Goal: Check status: Check status

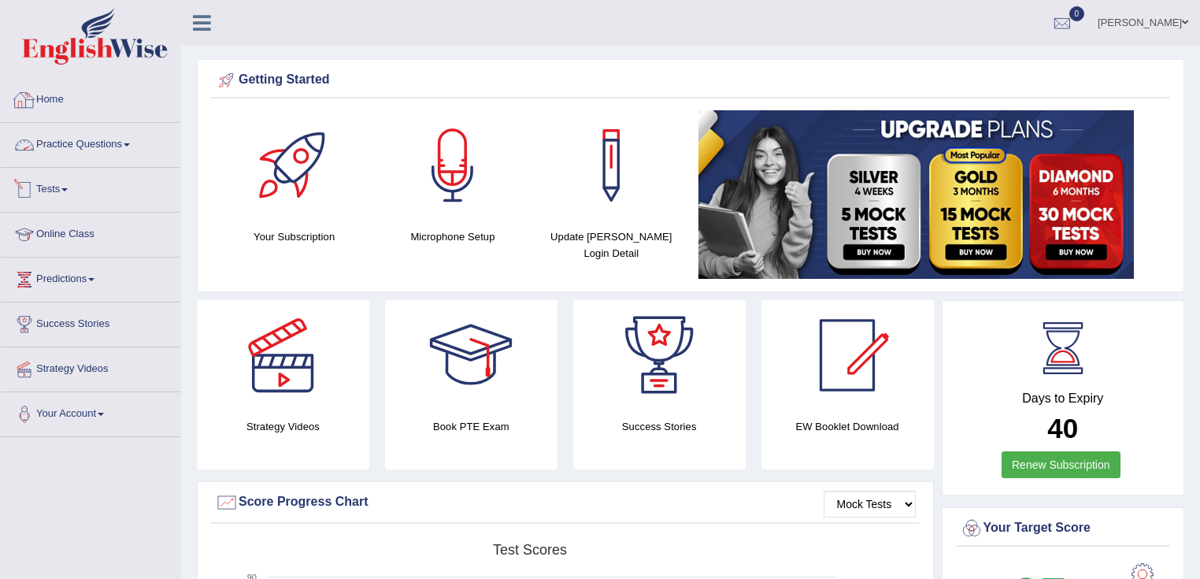
click at [59, 183] on link "Tests" at bounding box center [91, 187] width 180 height 39
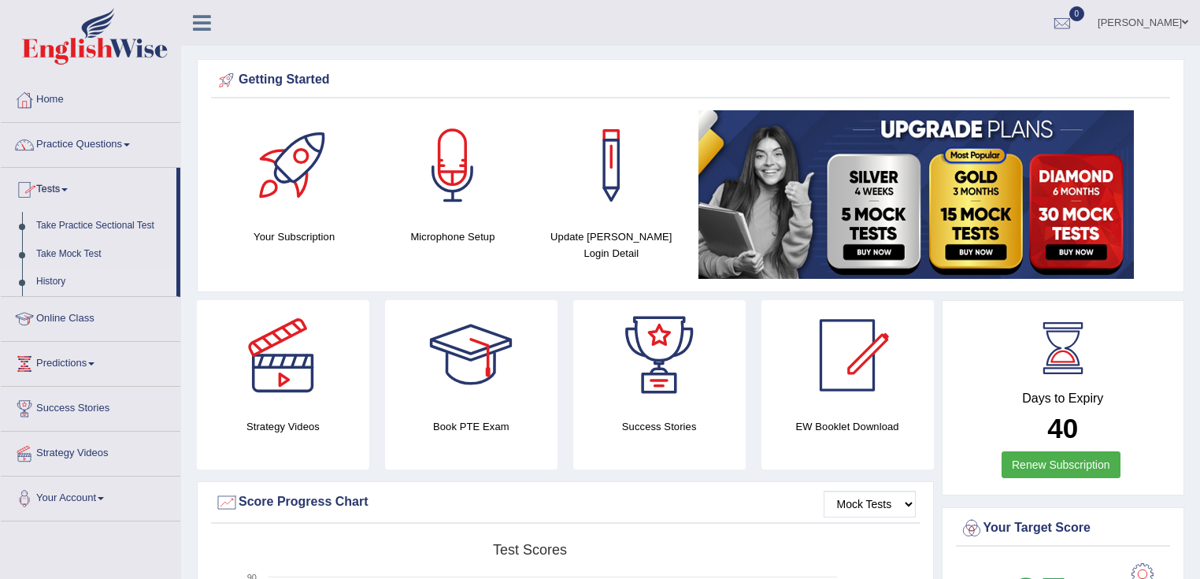
click at [43, 273] on link "History" at bounding box center [102, 282] width 147 height 28
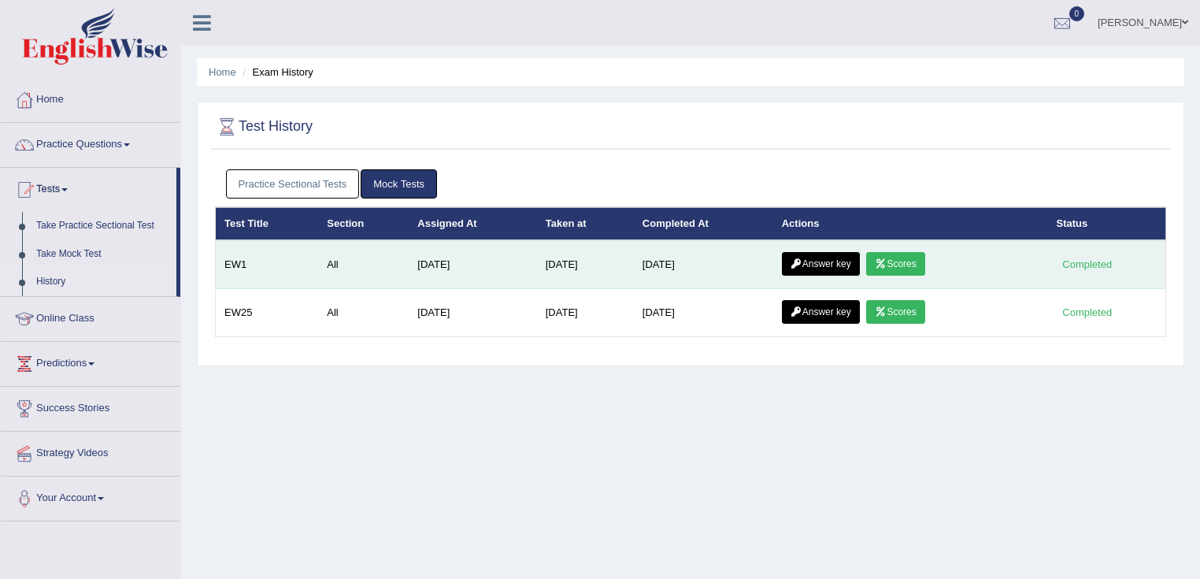
click at [904, 267] on link "Scores" at bounding box center [895, 264] width 58 height 24
click at [824, 263] on link "Answer key" at bounding box center [821, 264] width 78 height 24
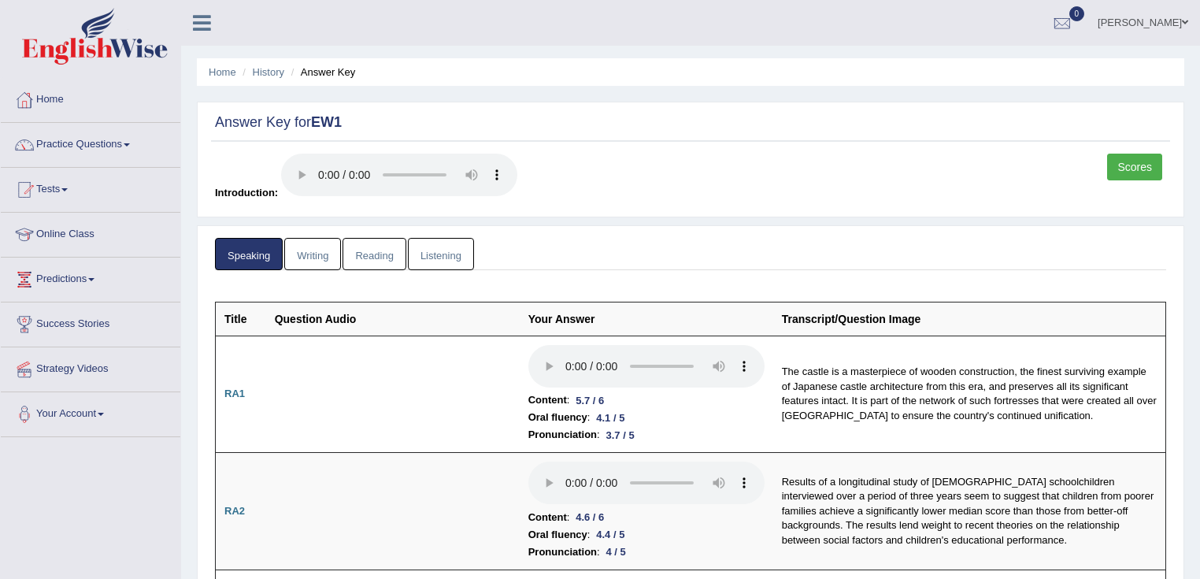
click at [312, 246] on link "Writing" at bounding box center [312, 254] width 57 height 32
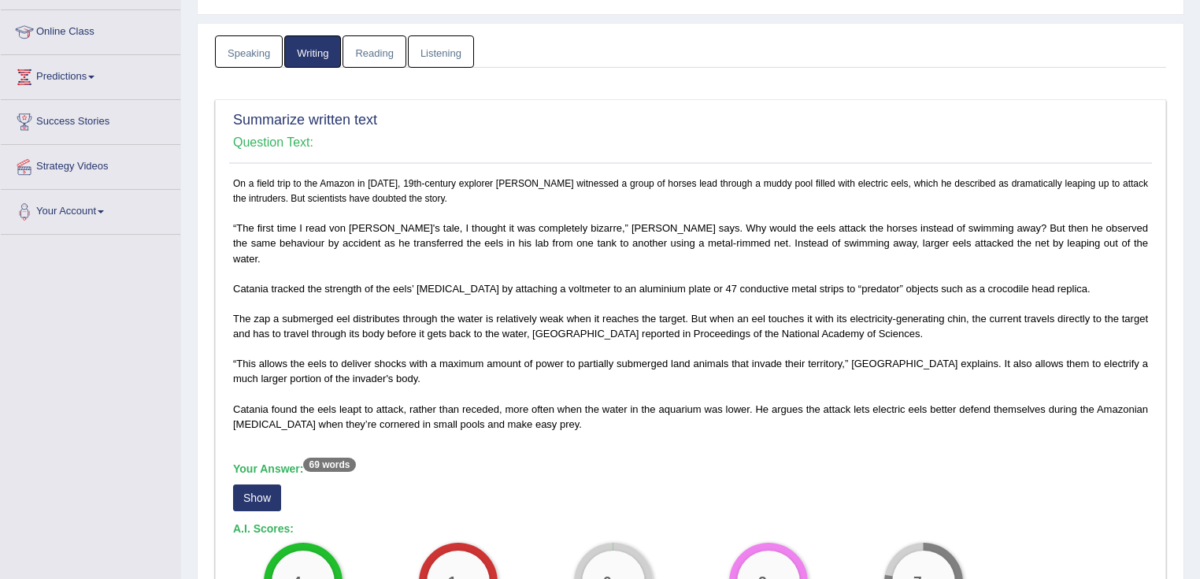
scroll to position [252, 0]
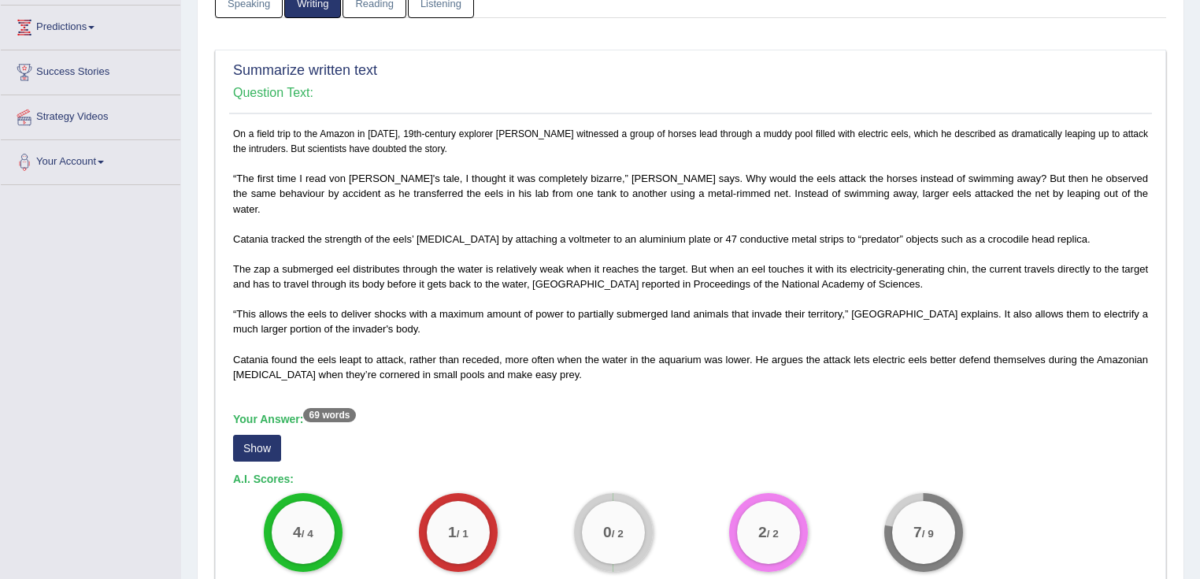
click at [252, 435] on button "Show" at bounding box center [257, 448] width 48 height 27
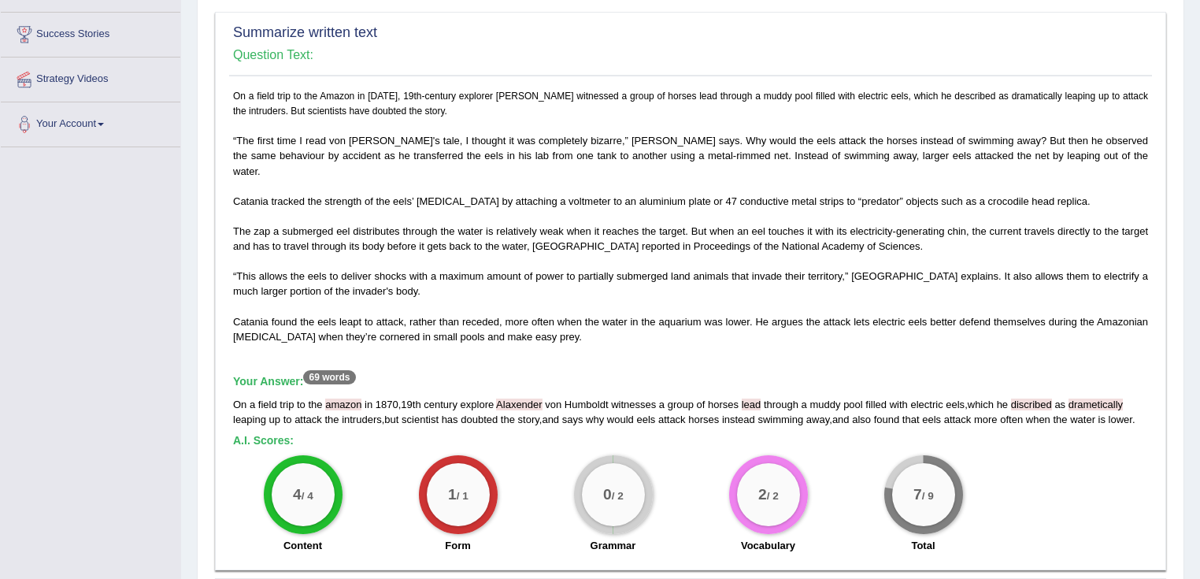
scroll to position [441, 0]
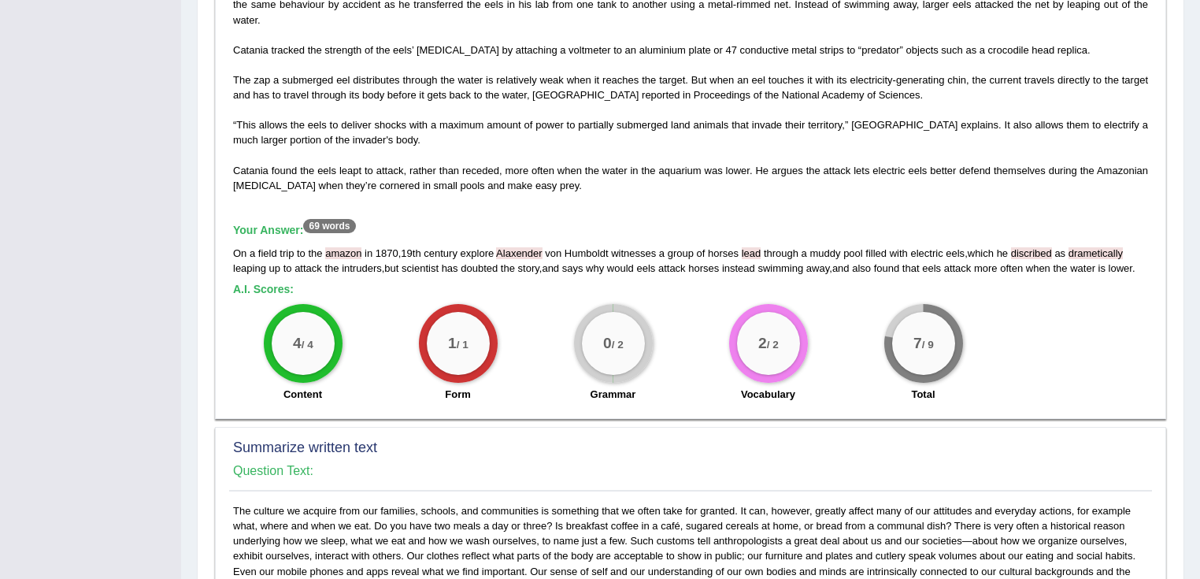
drag, startPoint x: 325, startPoint y: 237, endPoint x: 365, endPoint y: 239, distance: 39.4
click at [365, 246] on div "On a field trip to the amazon in 1870 , 19th century explore Alaxender von Humb…" at bounding box center [690, 261] width 915 height 30
click at [574, 283] on h5 "A.I. Scores:" at bounding box center [690, 289] width 915 height 12
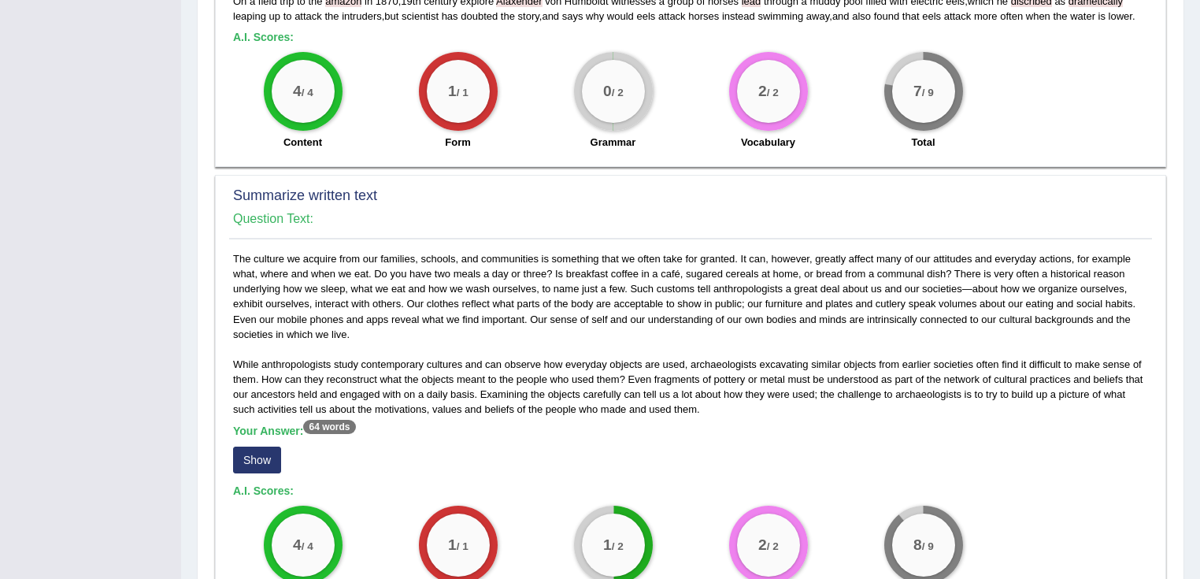
scroll to position [819, 0]
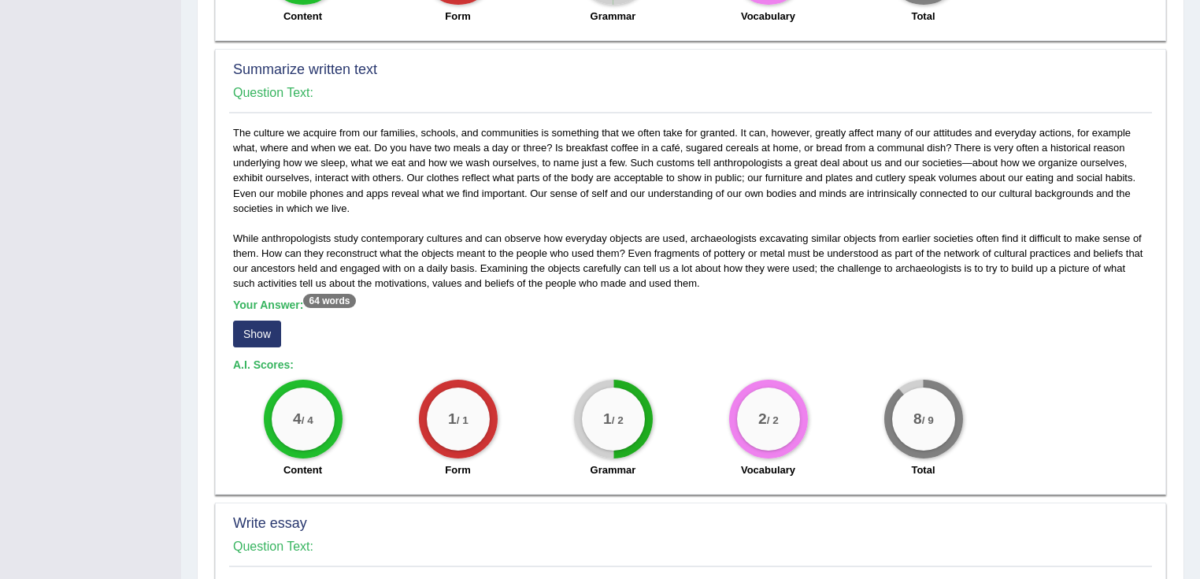
click at [279, 321] on button "Show" at bounding box center [257, 334] width 48 height 27
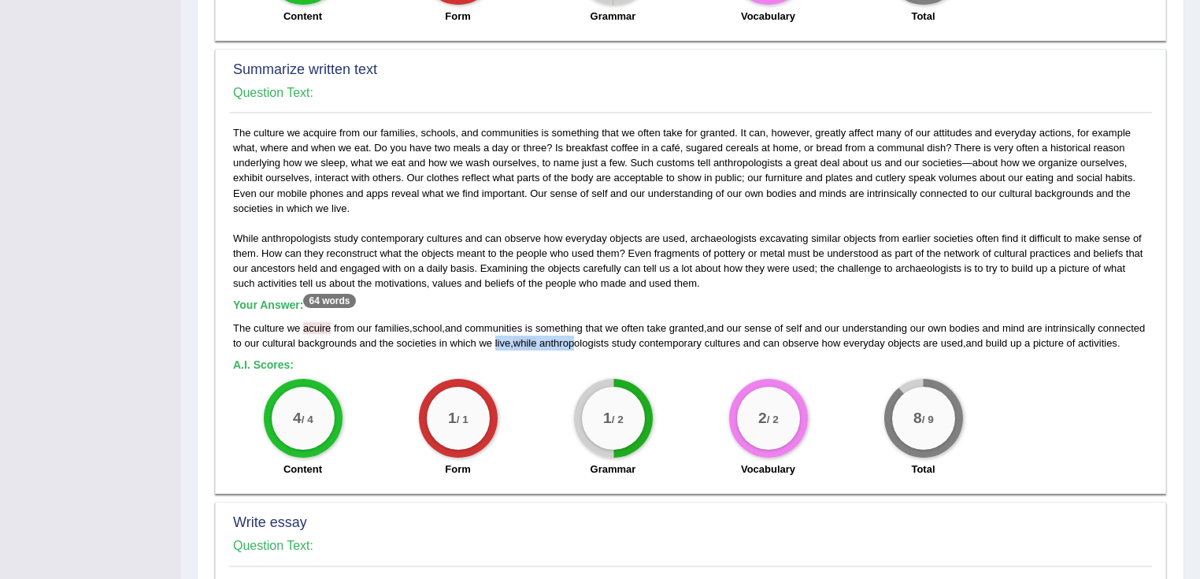
drag, startPoint x: 545, startPoint y: 321, endPoint x: 636, endPoint y: 333, distance: 92.1
click at [632, 331] on div "The culture we acuire from our families , school , and communities is something…" at bounding box center [690, 336] width 915 height 30
click at [378, 321] on div "The culture we acuire from our families , school , and communities is something…" at bounding box center [690, 336] width 915 height 30
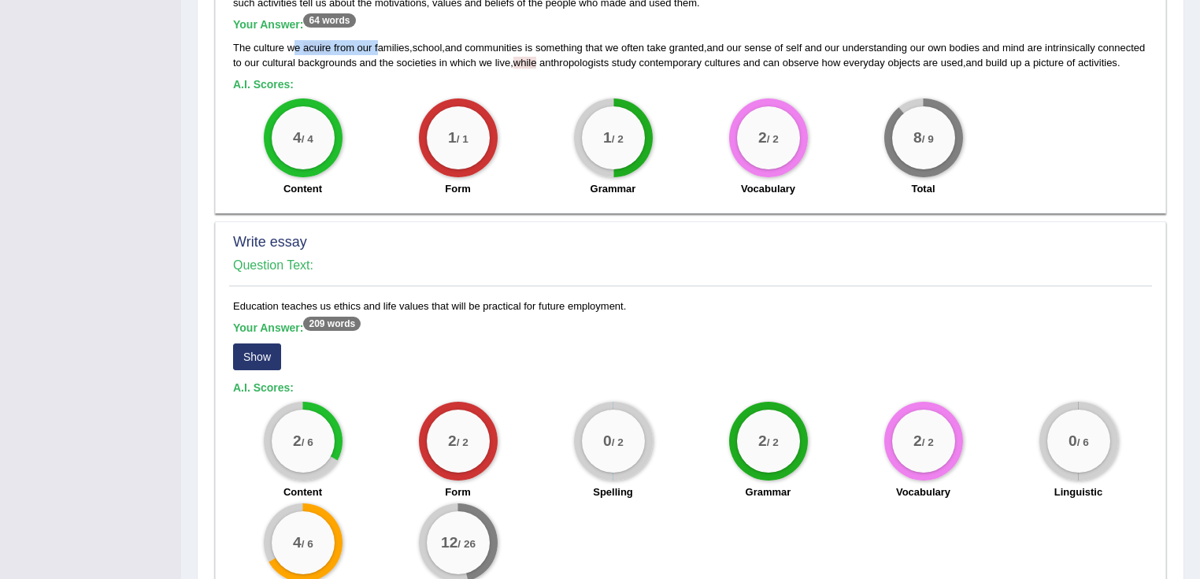
scroll to position [1210, 0]
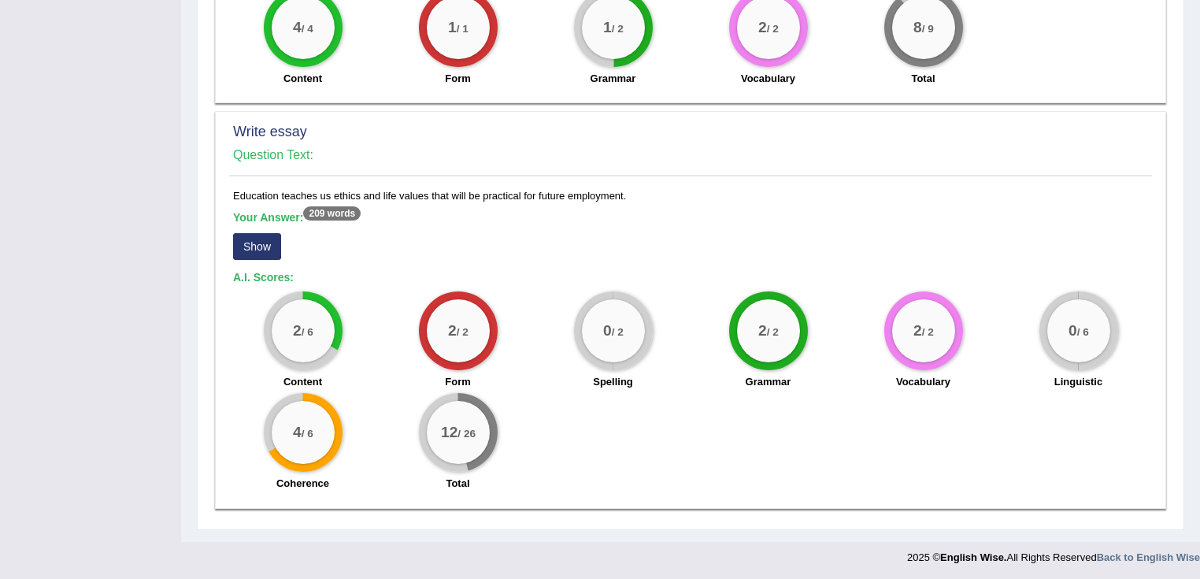
click at [315, 246] on div "Your Answer: 209 words Show" at bounding box center [690, 237] width 915 height 53
click at [230, 241] on div "Education teaches us ethics and life values that will be practical for future e…" at bounding box center [690, 344] width 923 height 312
click at [274, 240] on button "Show" at bounding box center [257, 246] width 48 height 27
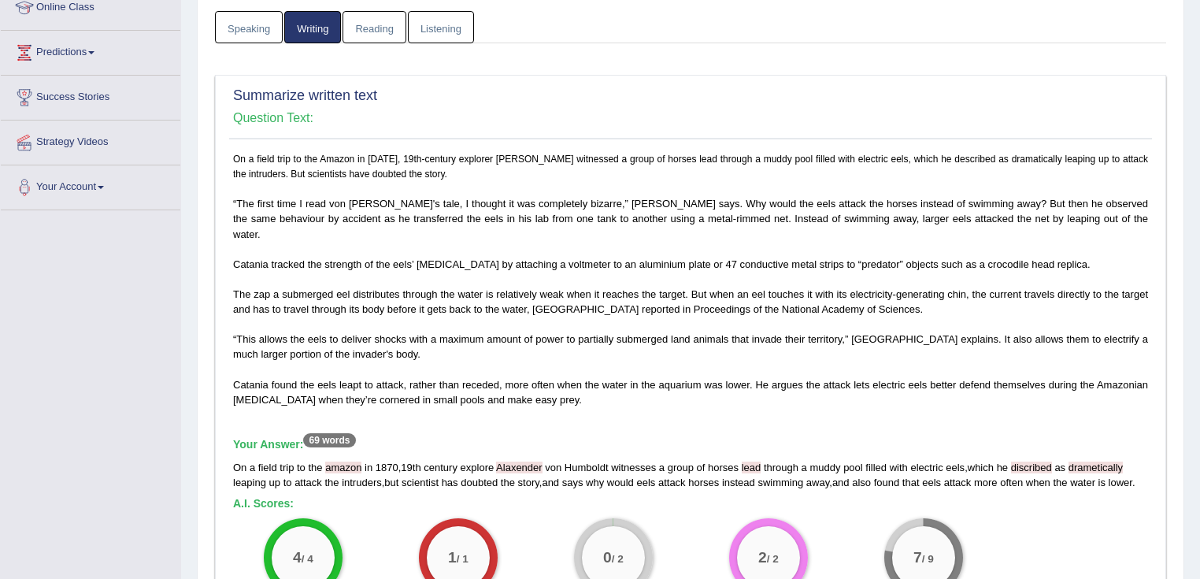
scroll to position [0, 0]
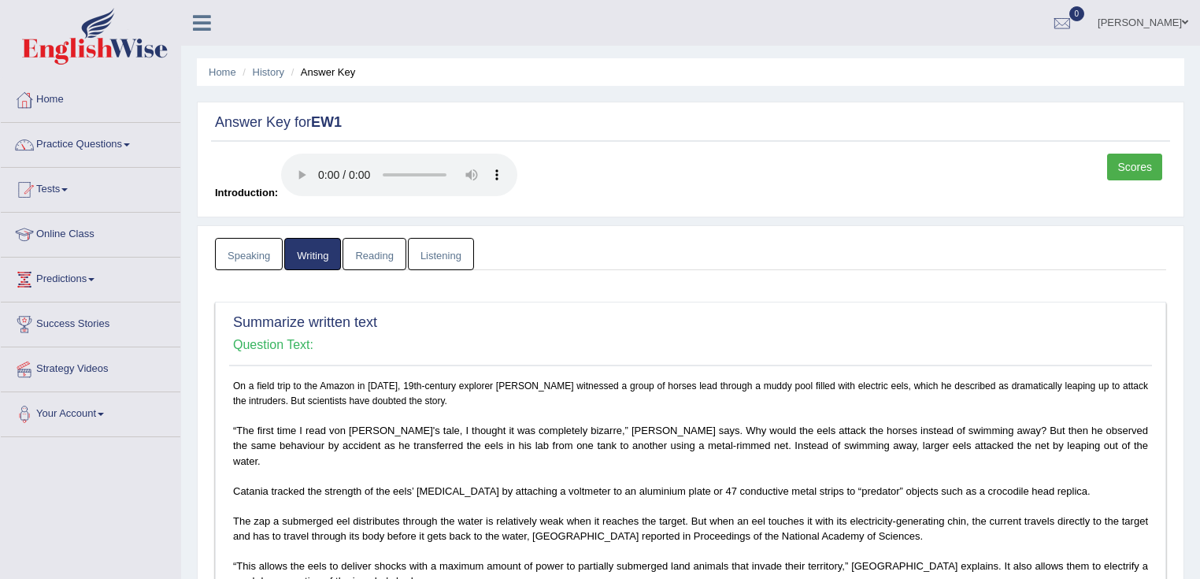
click at [372, 241] on link "Reading" at bounding box center [374, 254] width 63 height 32
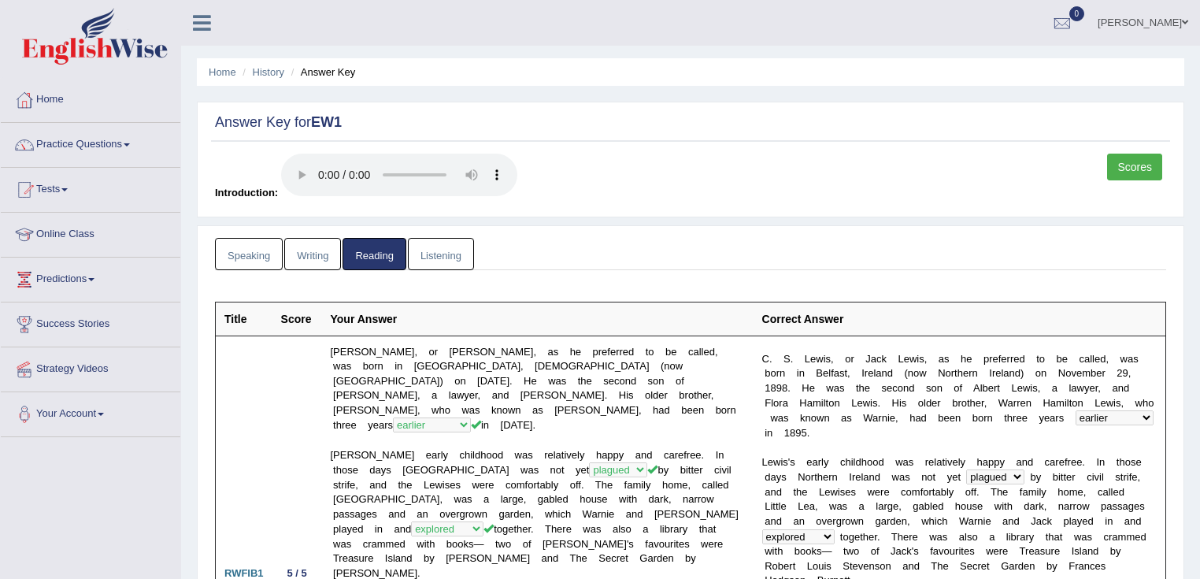
click at [424, 261] on link "Listening" at bounding box center [441, 254] width 66 height 32
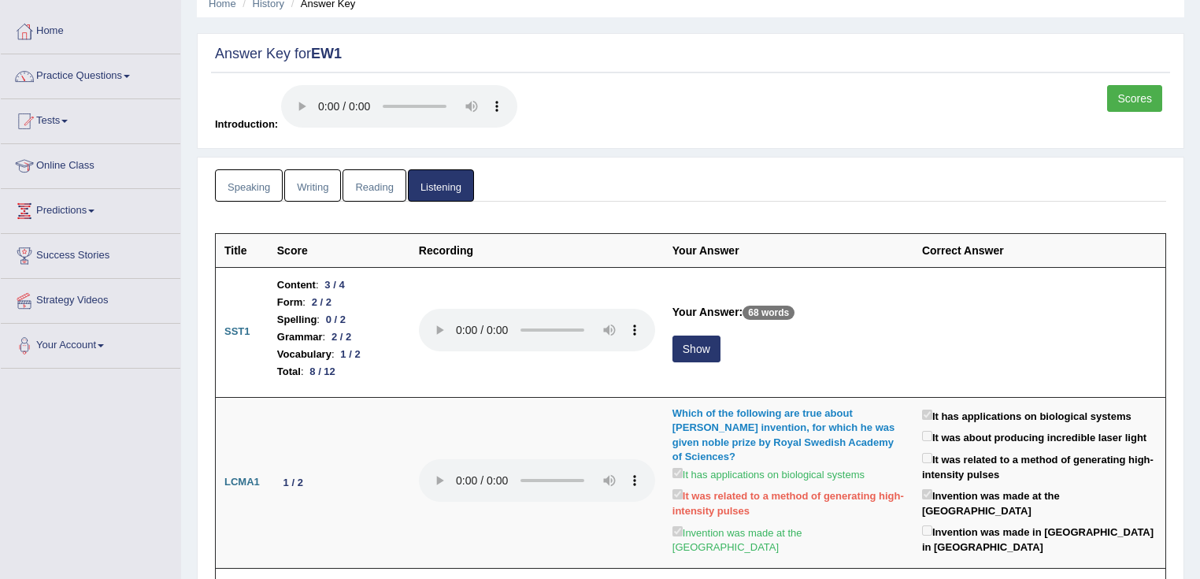
scroll to position [126, 0]
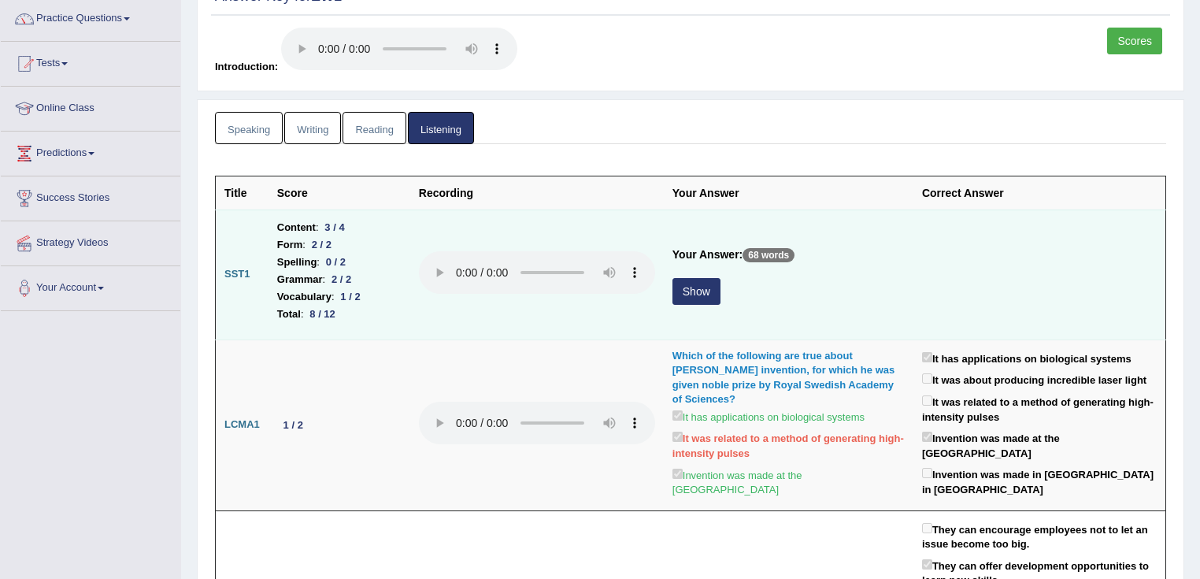
click at [691, 283] on button "Show" at bounding box center [697, 291] width 48 height 27
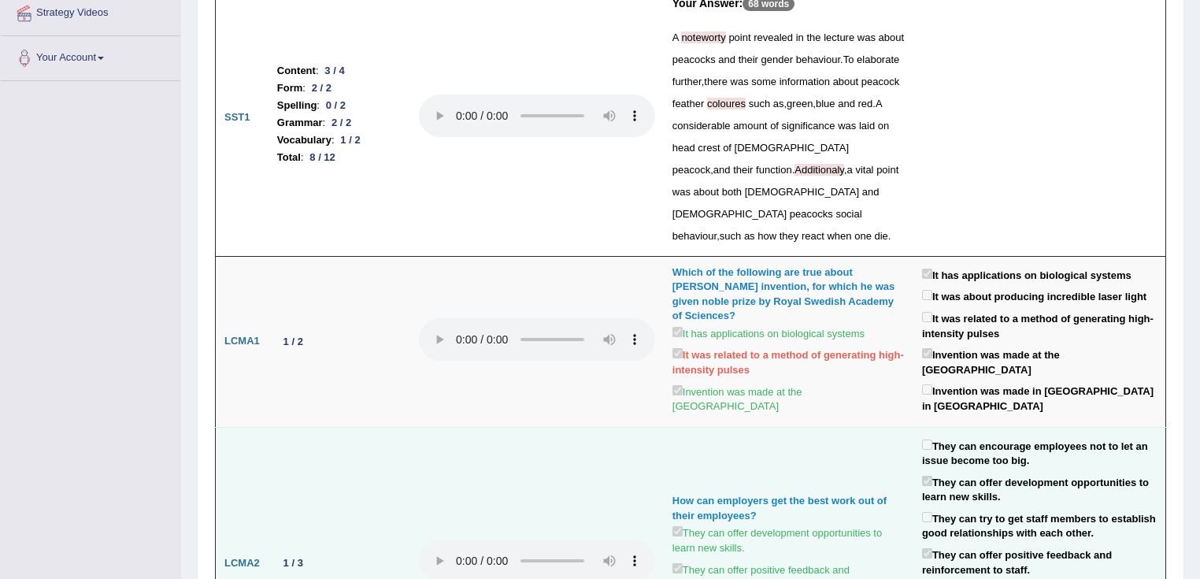
scroll to position [0, 0]
